Goal: Information Seeking & Learning: Learn about a topic

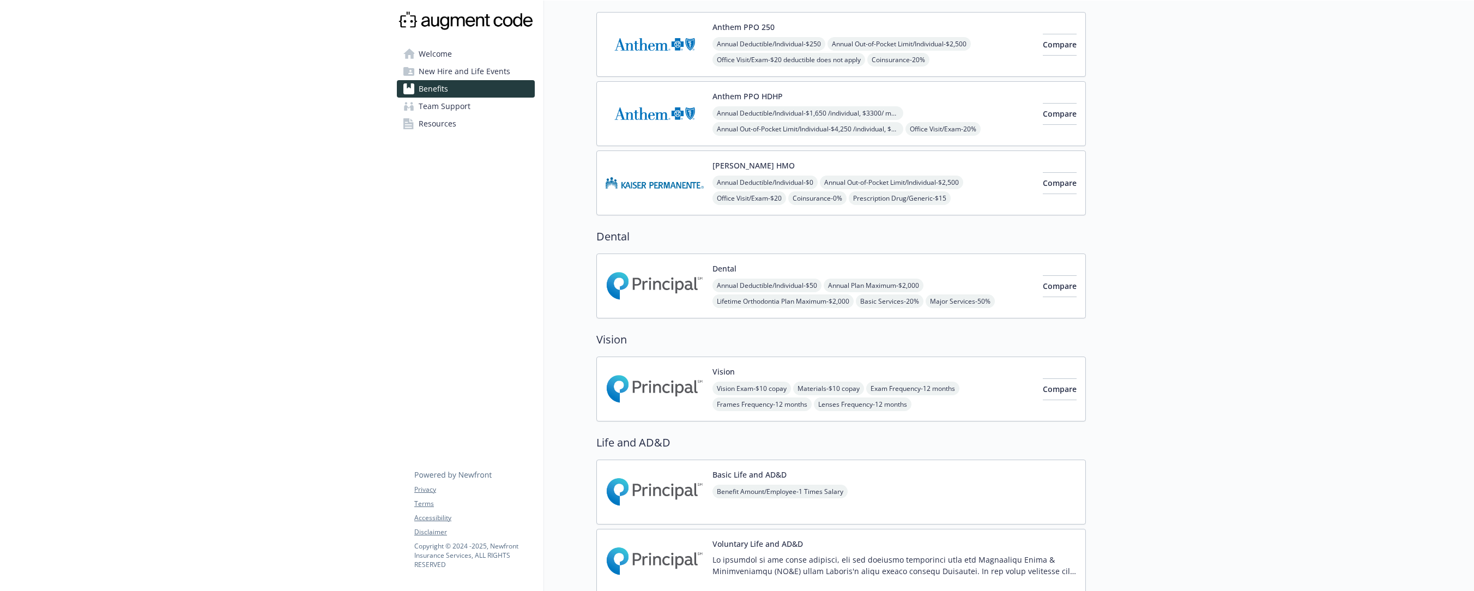
scroll to position [110, 0]
